Goal: Transaction & Acquisition: Purchase product/service

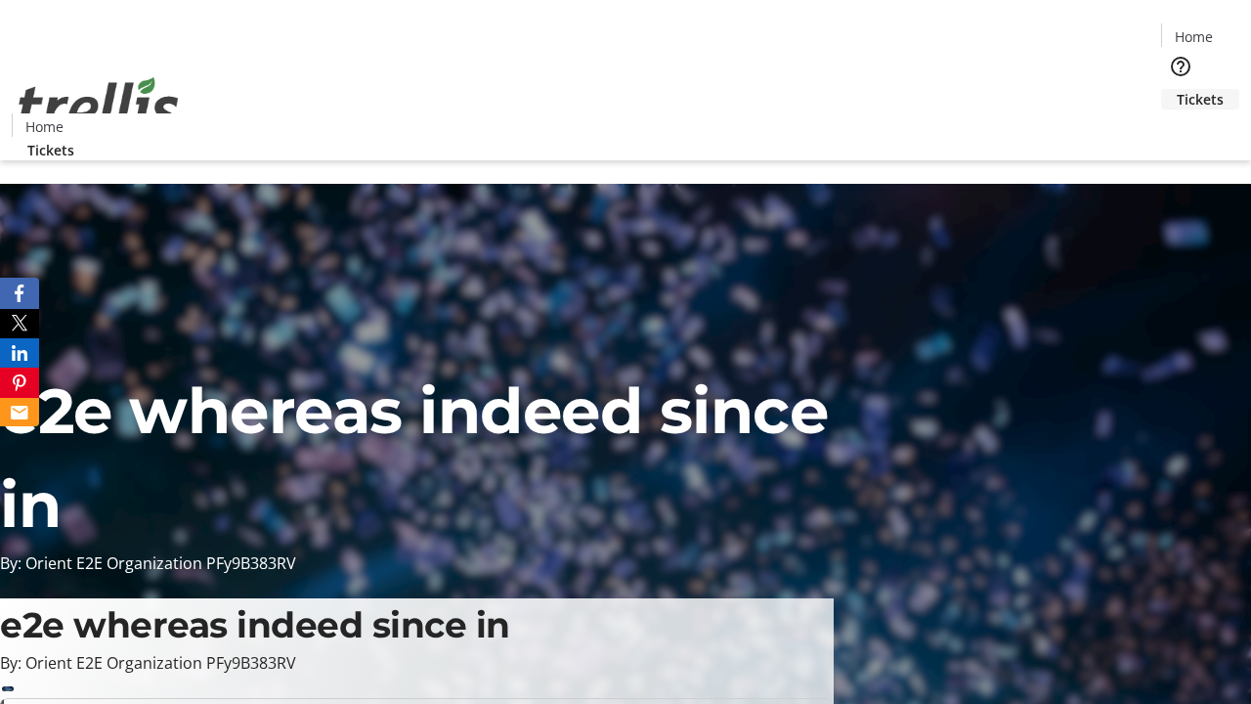
click at [1177, 89] on span "Tickets" at bounding box center [1200, 99] width 47 height 21
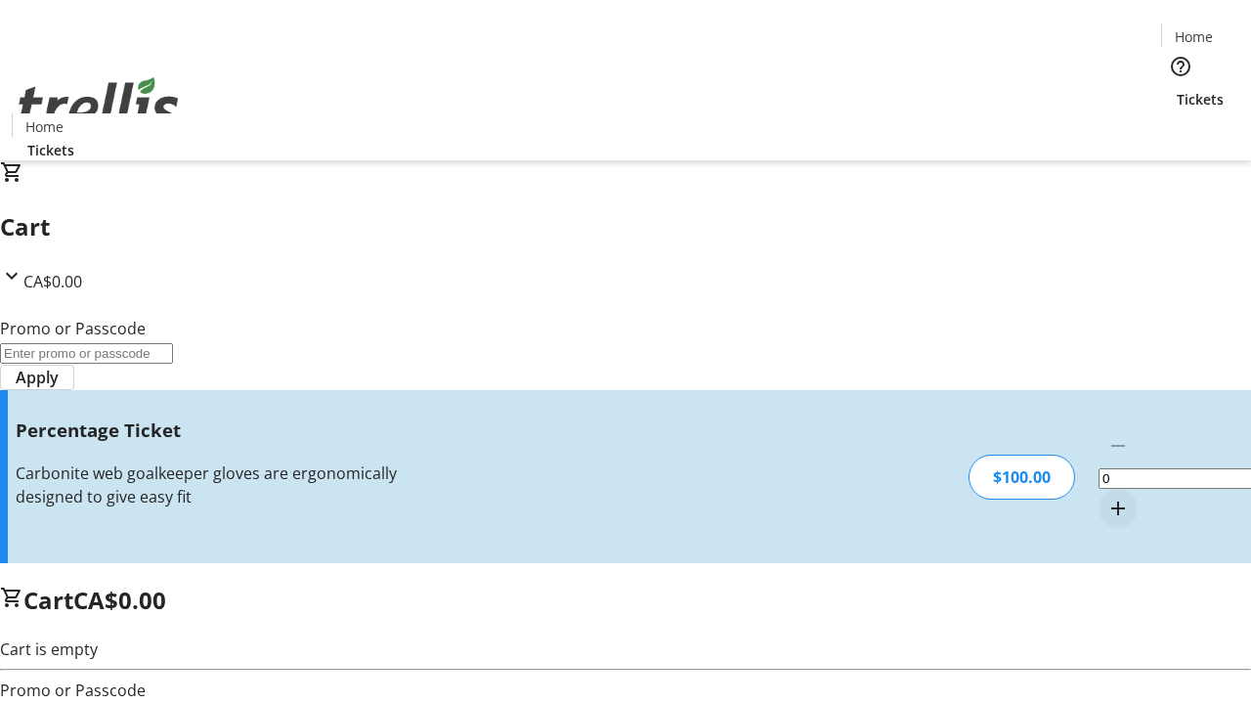
click at [1106, 496] on mat-icon "Increment by one" at bounding box center [1117, 507] width 23 height 23
type input "1"
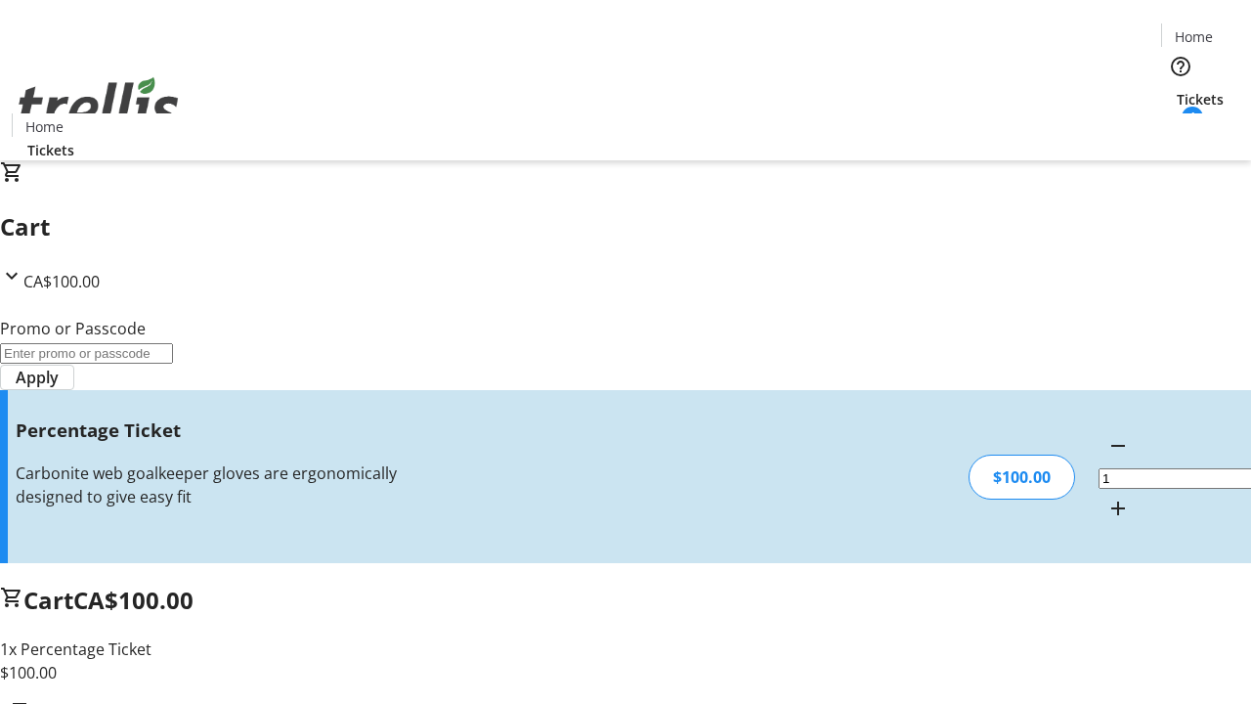
type input "BAR"
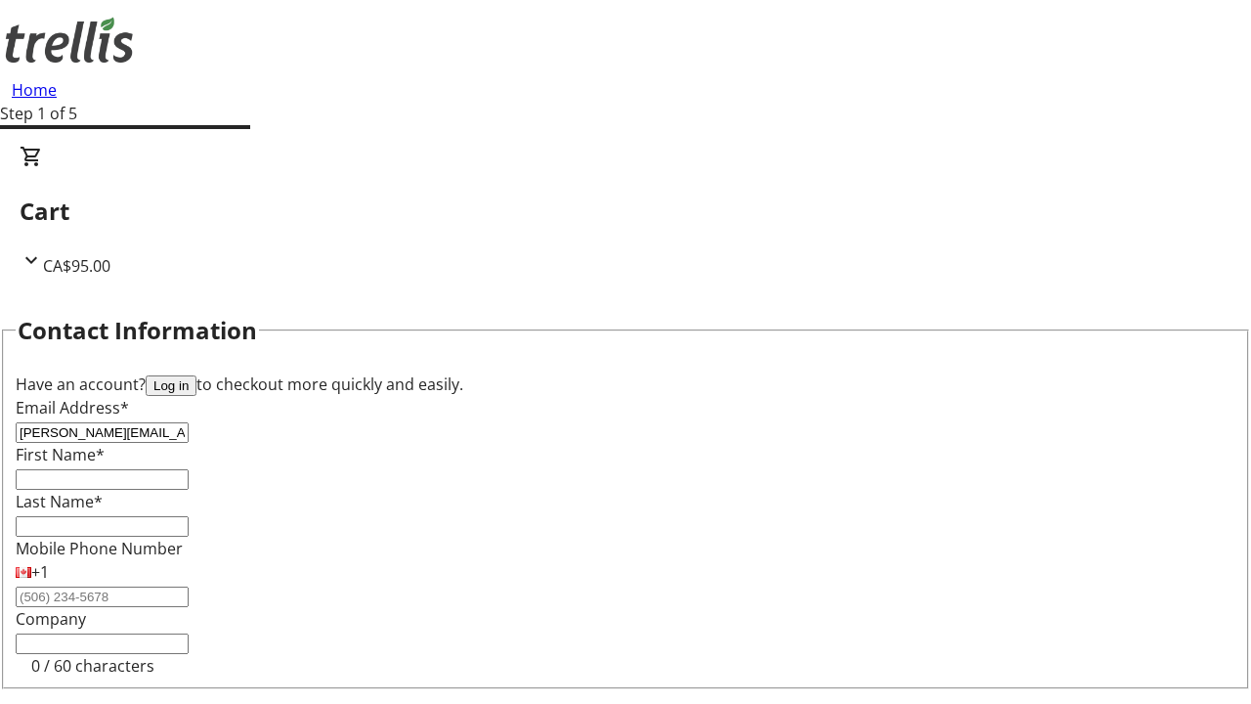
type input "[PERSON_NAME][EMAIL_ADDRESS][DOMAIN_NAME]"
type input "[PERSON_NAME]"
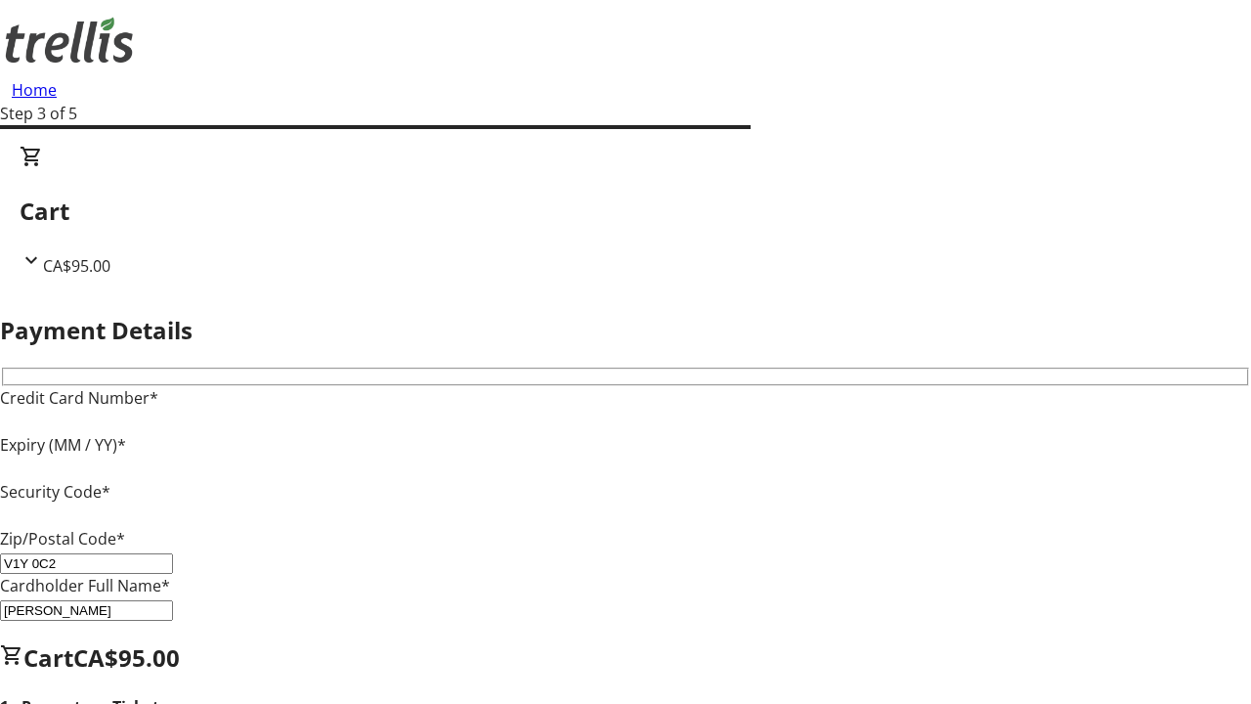
type input "V1Y 0C2"
